Goal: Task Accomplishment & Management: Use online tool/utility

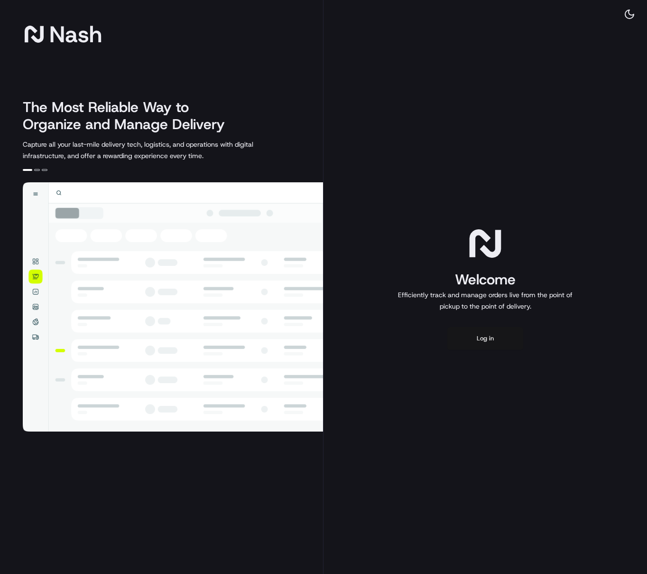
click at [498, 344] on button "Log in" at bounding box center [486, 338] width 76 height 23
